Goal: Check status

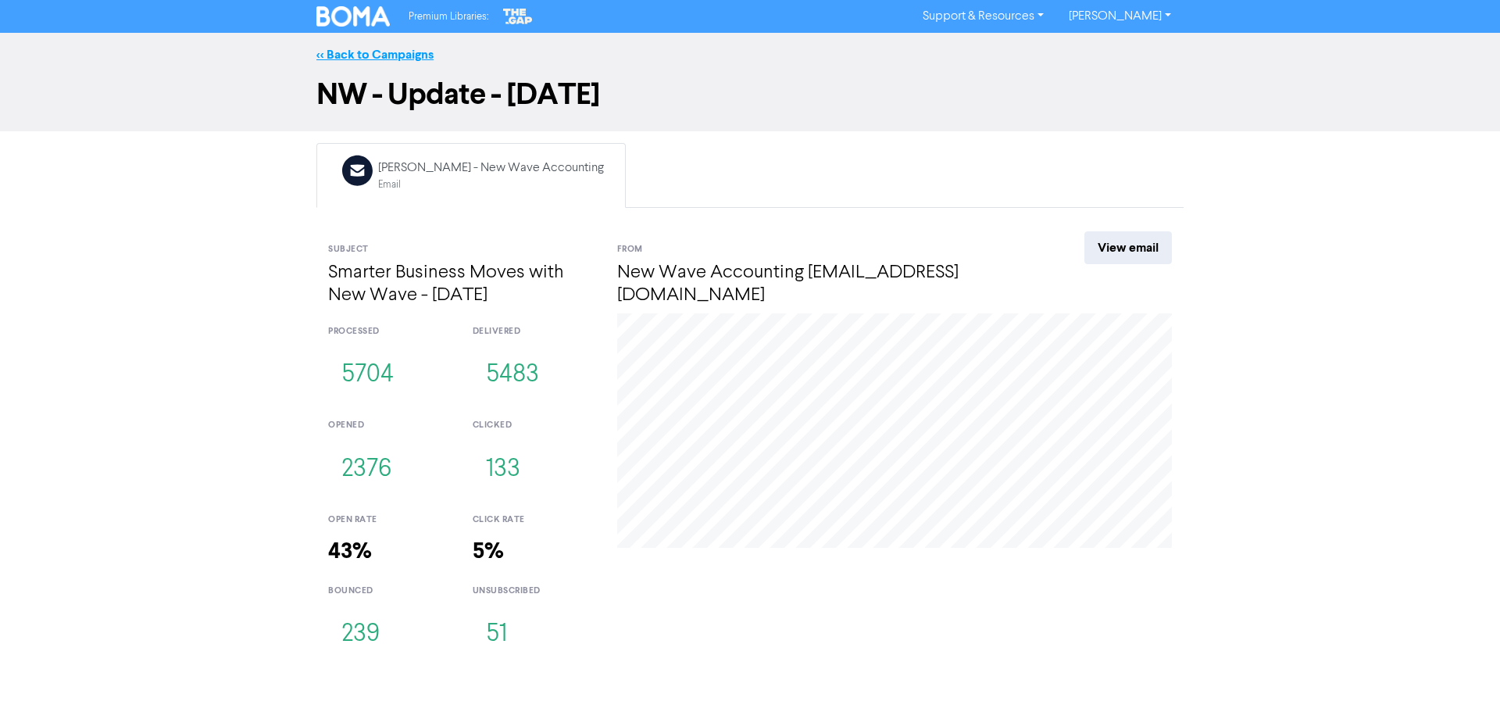
click at [397, 48] on link "<< Back to Campaigns" at bounding box center [374, 55] width 117 height 16
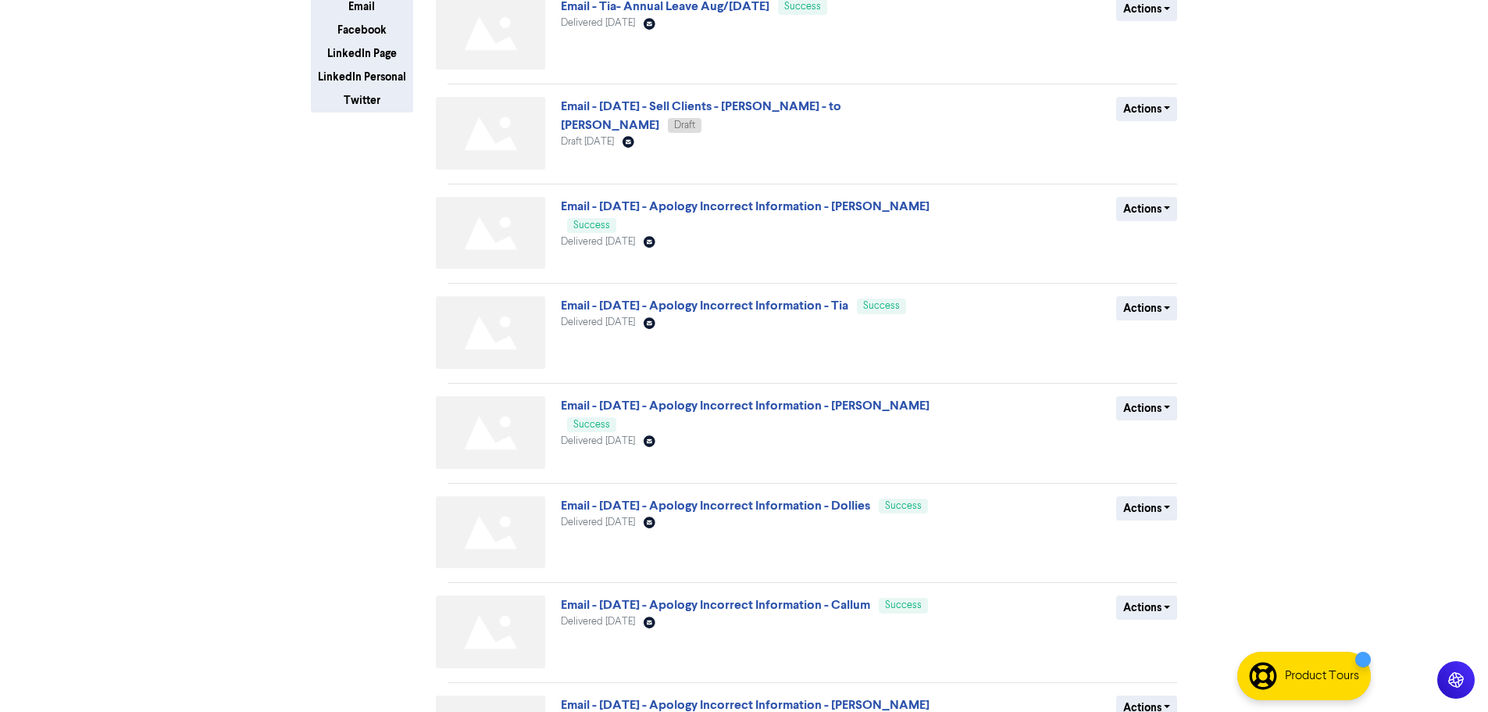
scroll to position [300, 0]
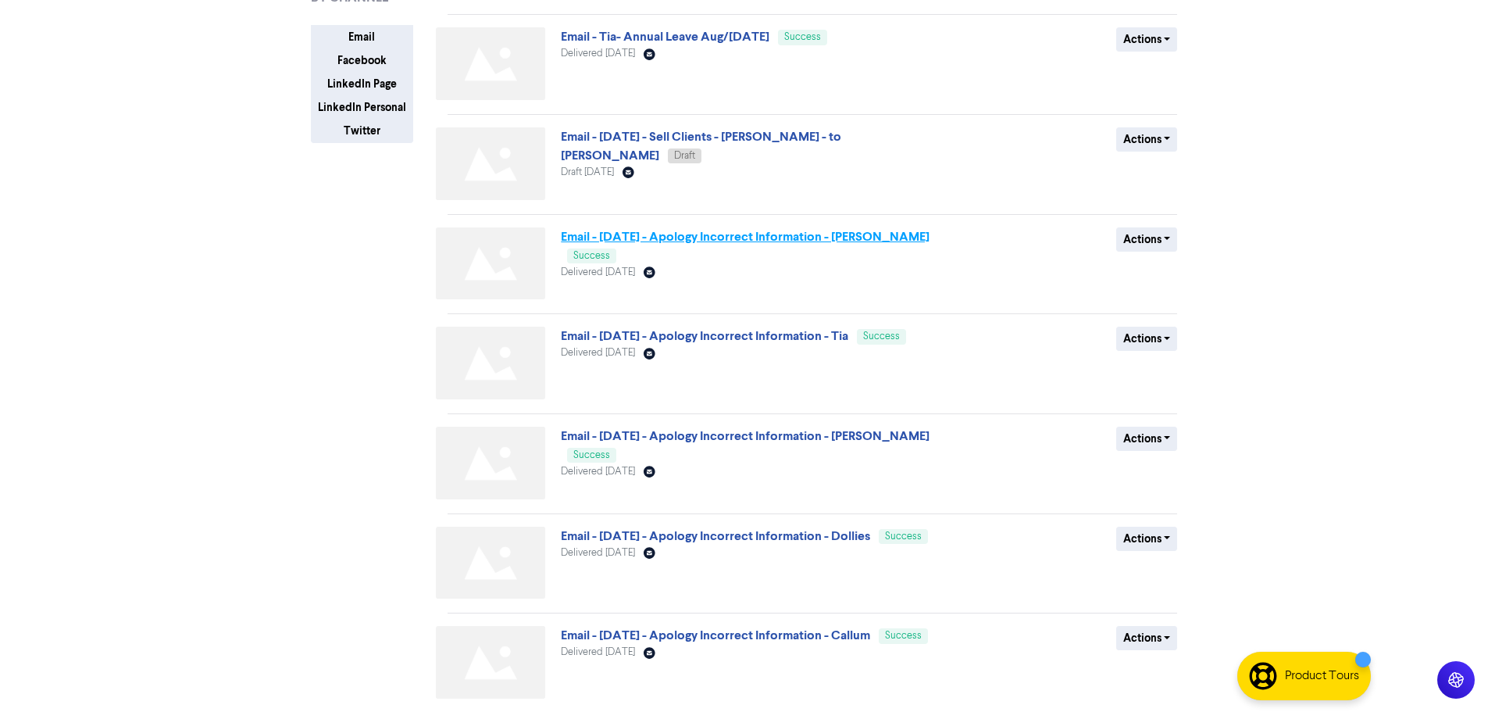
click at [756, 238] on link "Email - July 25 - Apology Incorrect Information - Roland" at bounding box center [745, 237] width 369 height 16
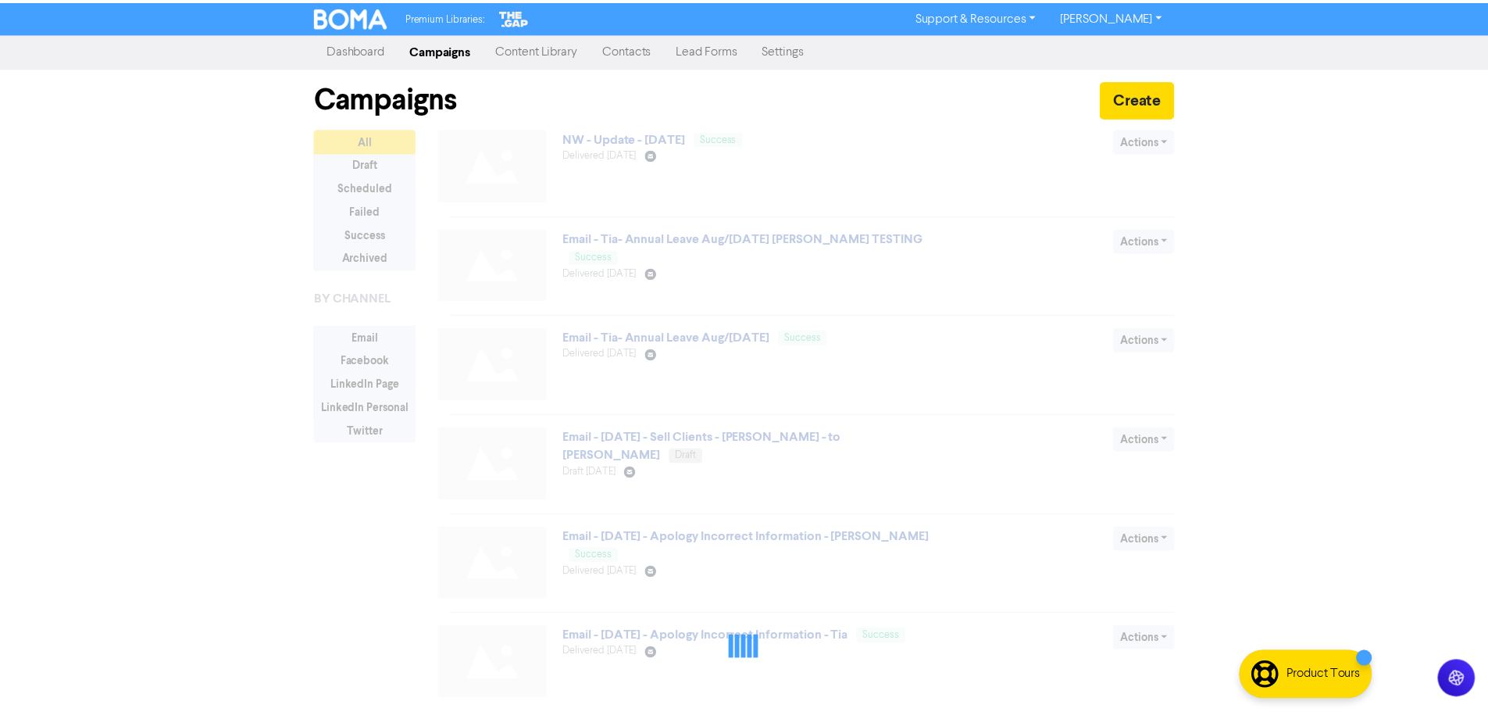
scroll to position [300, 0]
